Goal: Information Seeking & Learning: Understand process/instructions

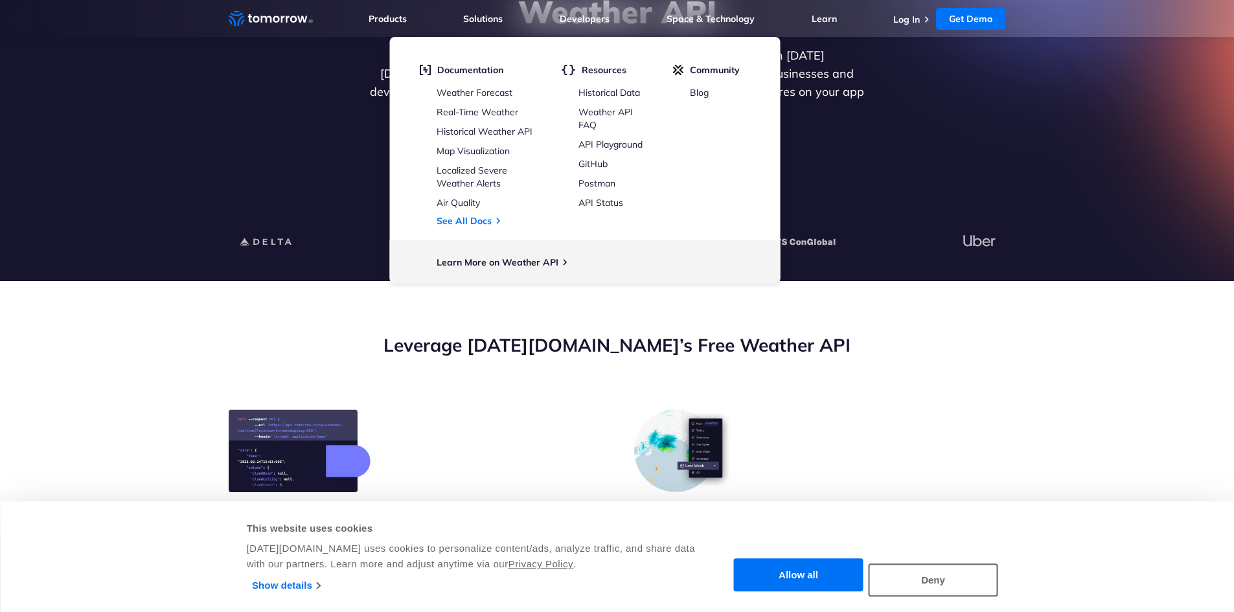
scroll to position [519, 0]
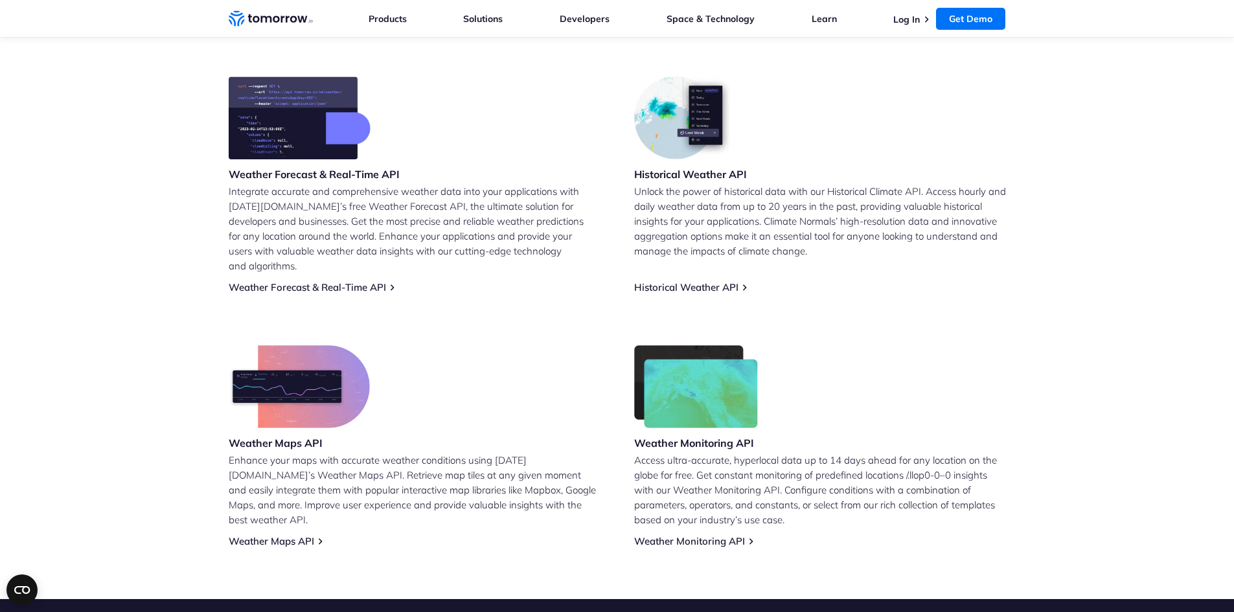
click at [163, 381] on section "Leverage Tomorrow.io’s Free Weather API Weather Forecast & Real-Time API Integr…" at bounding box center [617, 273] width 1234 height 651
click at [687, 281] on link "Historical Weather API" at bounding box center [686, 287] width 104 height 12
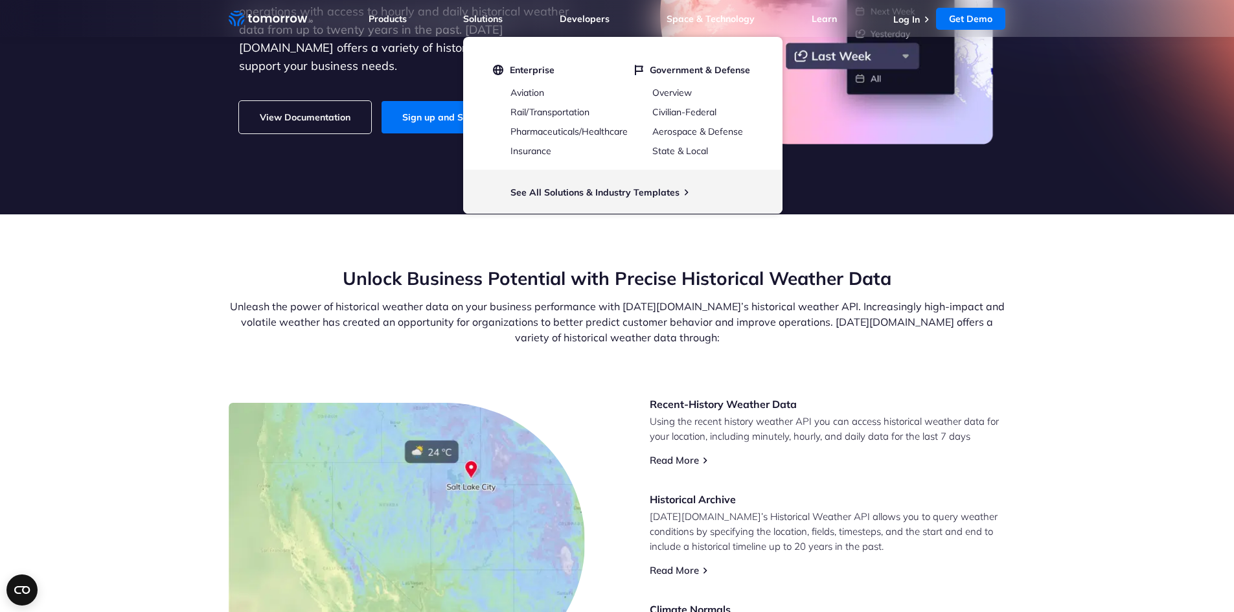
scroll to position [454, 0]
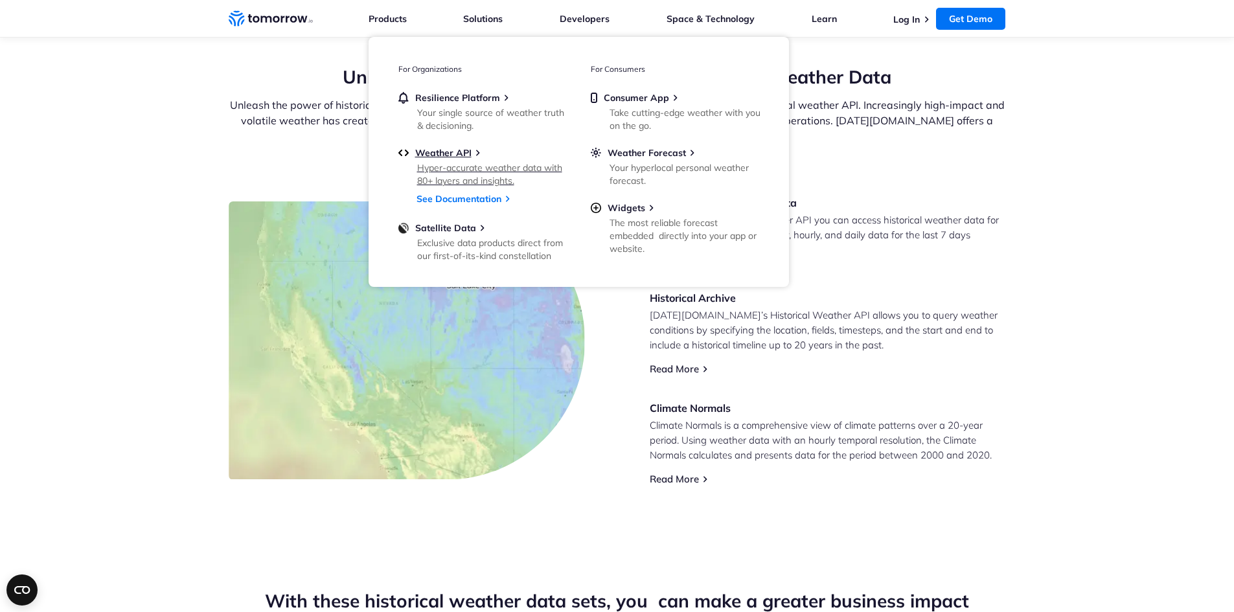
click at [471, 151] on span "Weather API" at bounding box center [443, 153] width 56 height 12
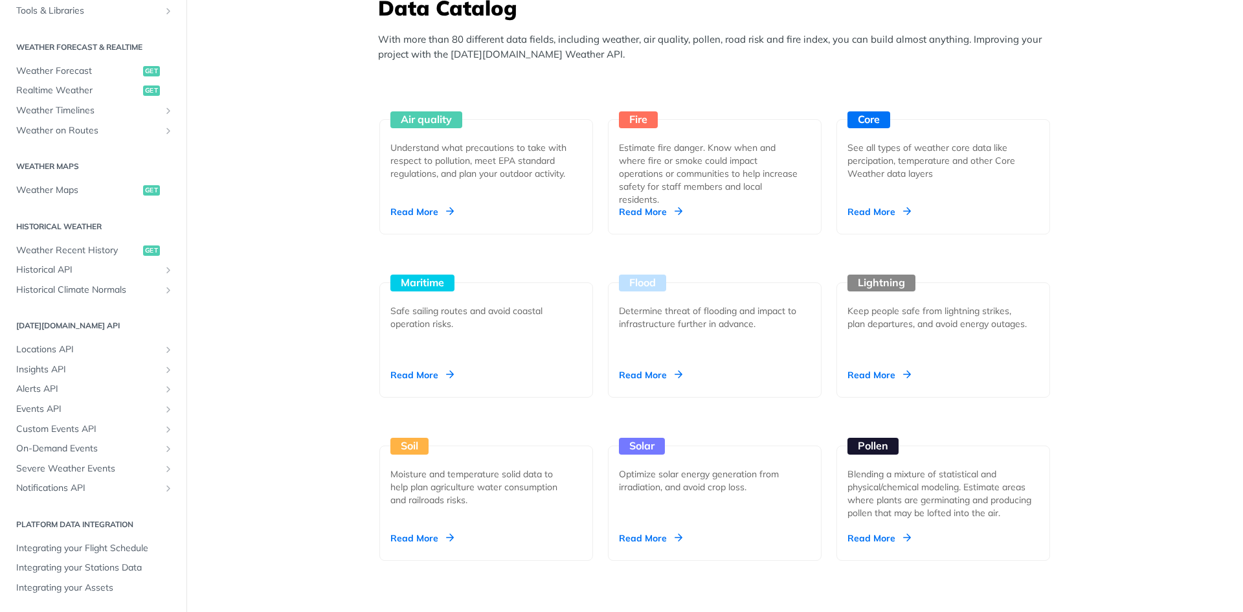
scroll to position [1554, 0]
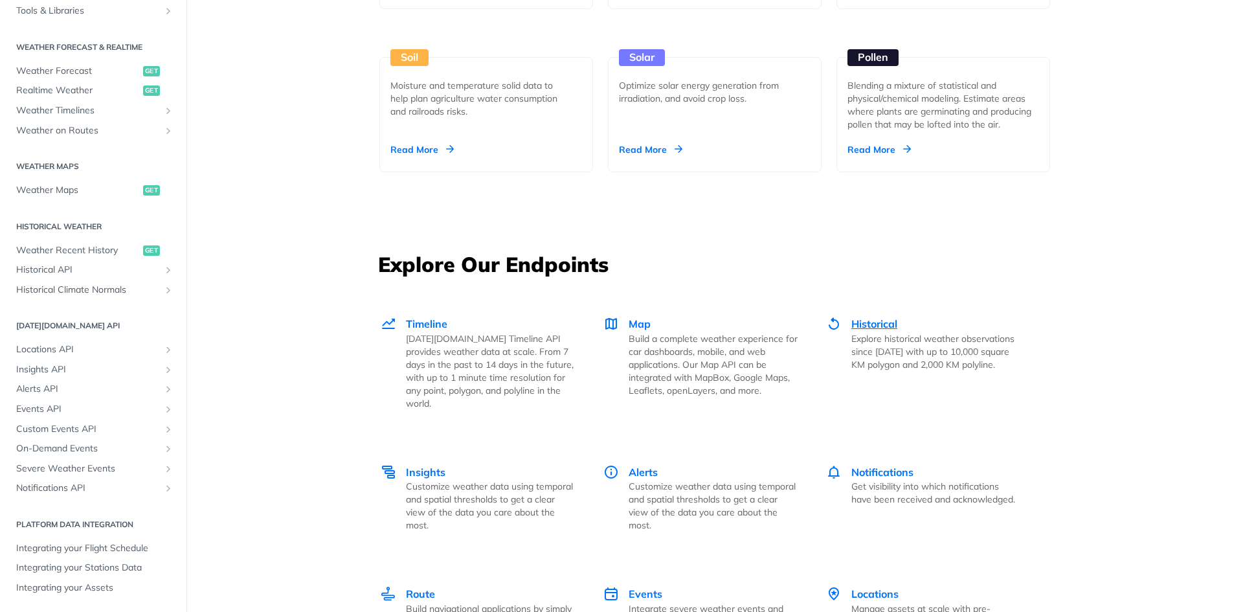
click at [910, 330] on div "Historical Explore historical weather observations since 2000 with up to 10,000…" at bounding box center [935, 343] width 169 height 55
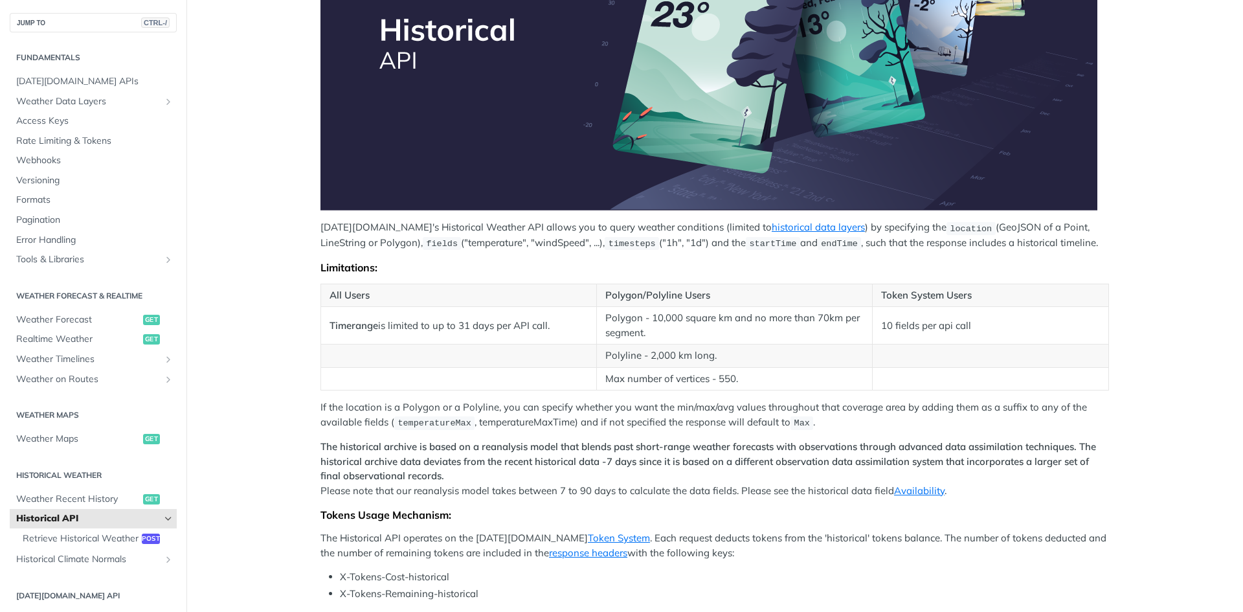
scroll to position [194, 0]
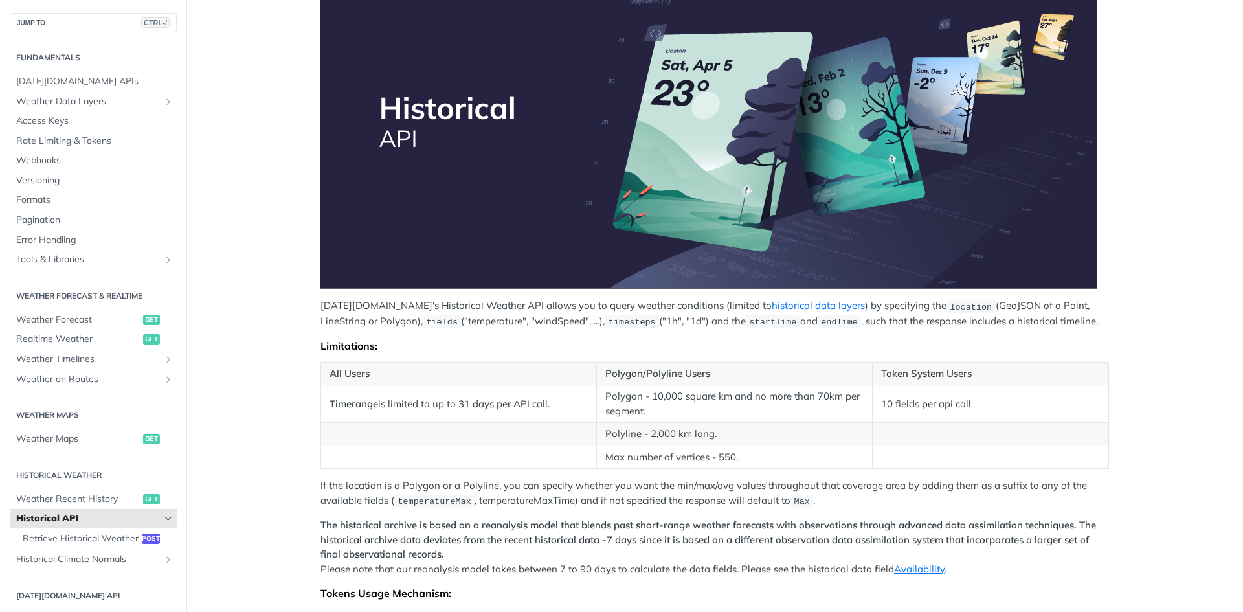
drag, startPoint x: 387, startPoint y: 343, endPoint x: 391, endPoint y: 332, distance: 11.1
click at [391, 332] on div "[DATE][DOMAIN_NAME]'s Historical Weather API allows you to query weather condit…" at bounding box center [715, 342] width 789 height 771
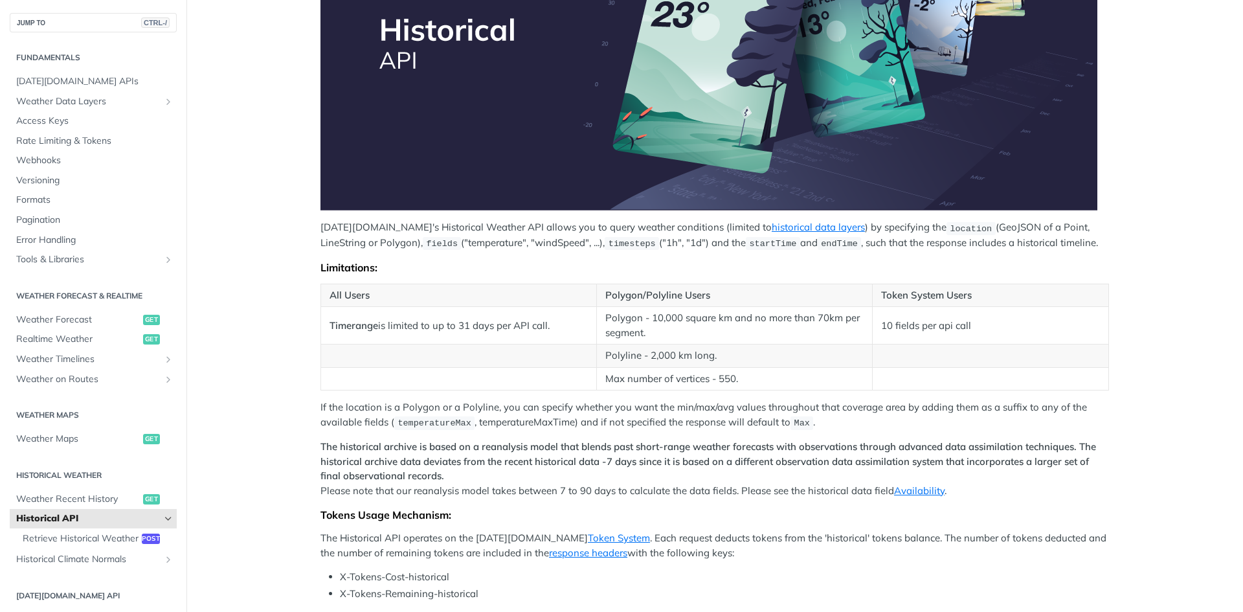
scroll to position [389, 0]
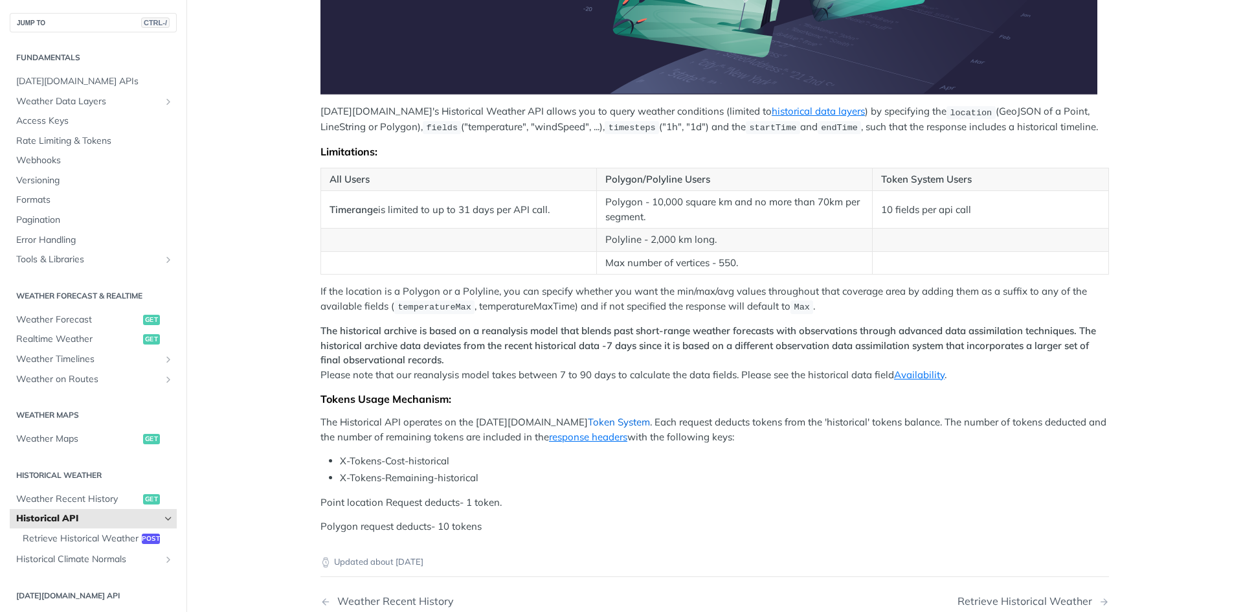
click at [588, 418] on link "Token System" at bounding box center [619, 422] width 62 height 12
